Goal: Find specific page/section: Find specific page/section

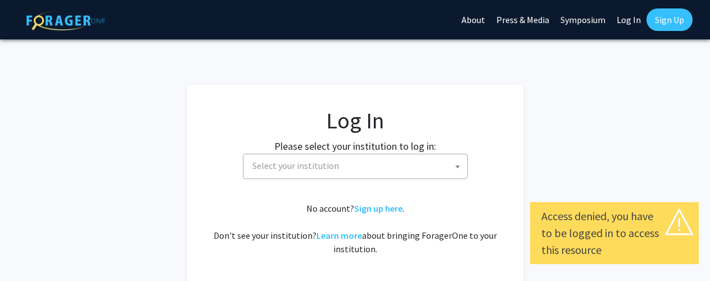
select select
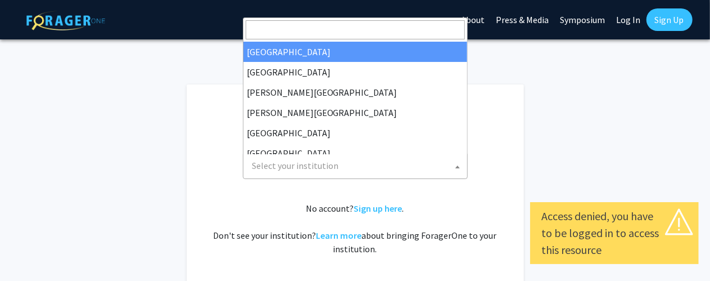
click at [380, 170] on span "Select your institution" at bounding box center [357, 165] width 219 height 23
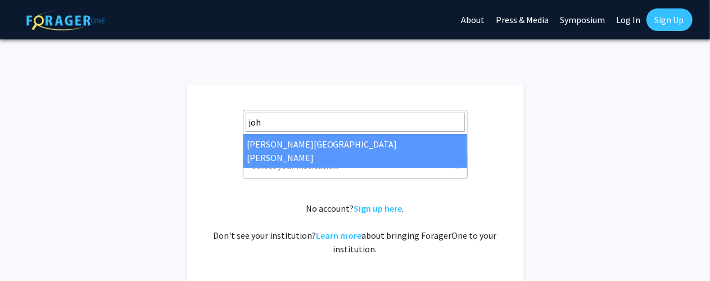
type input "joh"
select select "1"
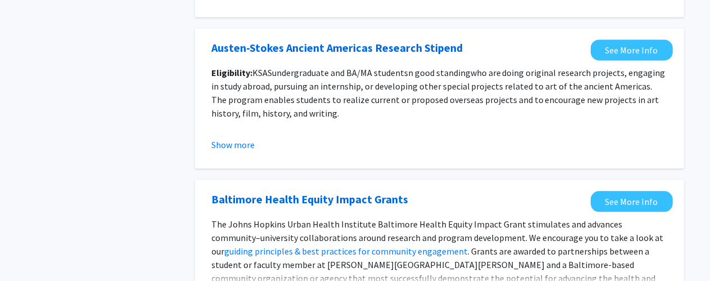
scroll to position [1407, 0]
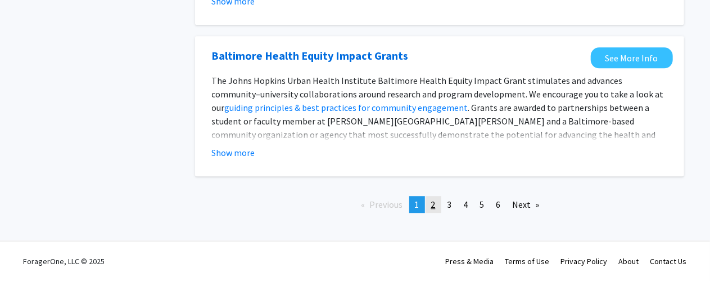
click at [437, 206] on link "page 2" at bounding box center [434, 204] width 16 height 17
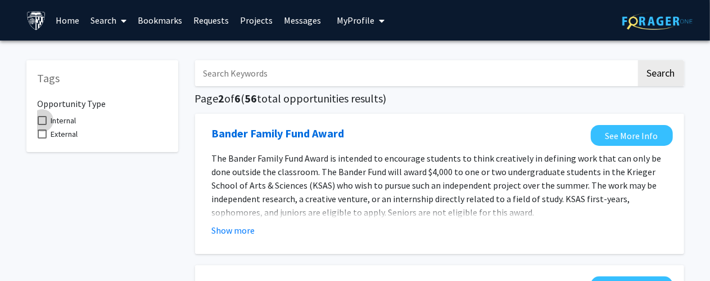
click at [43, 116] on span at bounding box center [42, 120] width 9 height 9
click at [42, 125] on input "Internal" at bounding box center [42, 125] width 1 height 1
checkbox input "true"
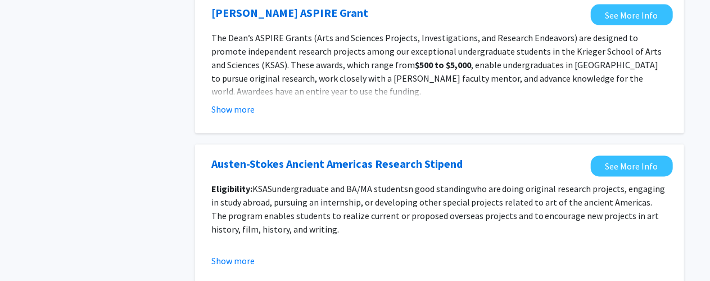
scroll to position [1393, 0]
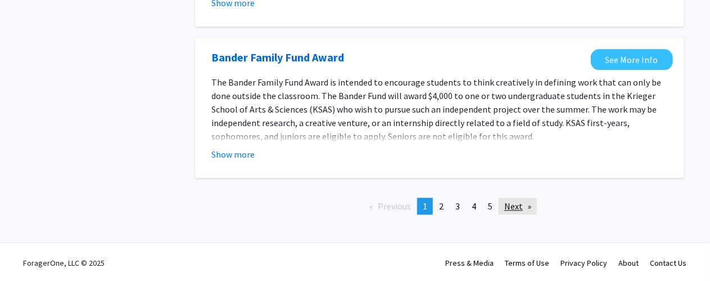
click at [509, 205] on link "Next page" at bounding box center [518, 205] width 38 height 17
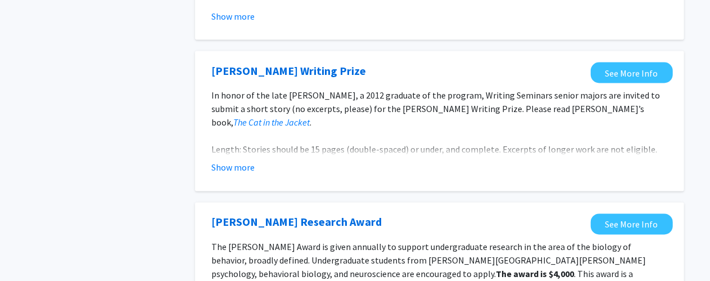
scroll to position [737, 0]
